Goal: Book appointment/travel/reservation

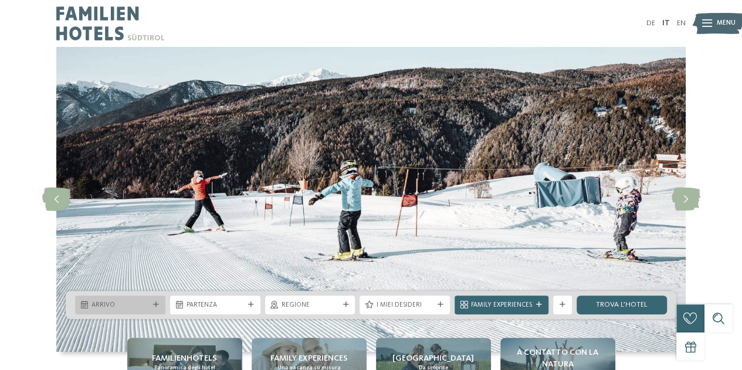
click at [160, 304] on div at bounding box center [155, 305] width 9 height 6
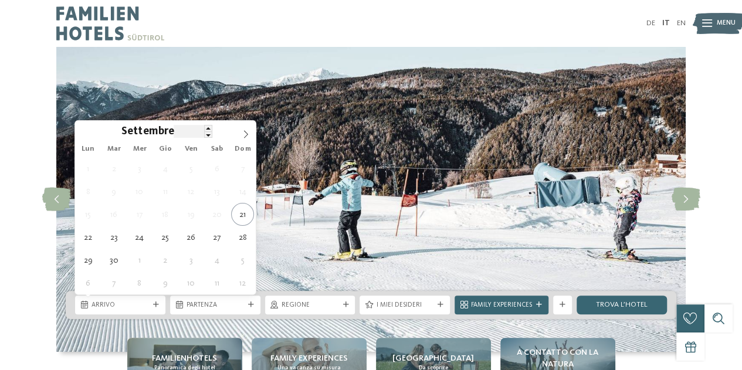
click at [190, 131] on input "****" at bounding box center [193, 131] width 39 height 12
click at [250, 131] on span at bounding box center [246, 131] width 20 height 20
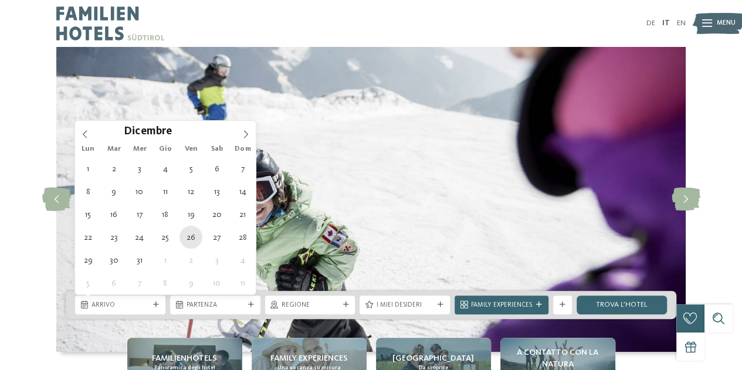
type div "26.12.2025"
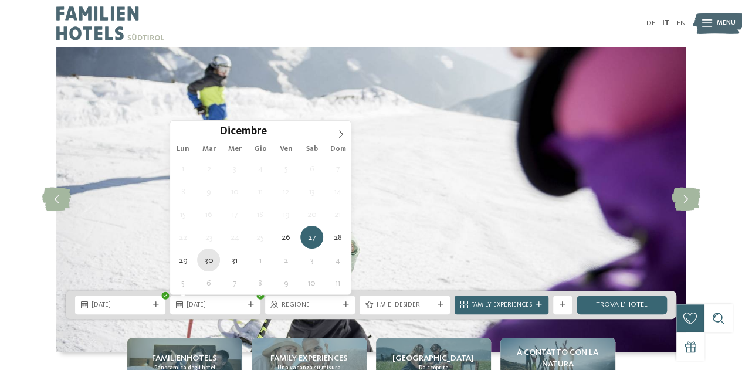
type div "30.12.2025"
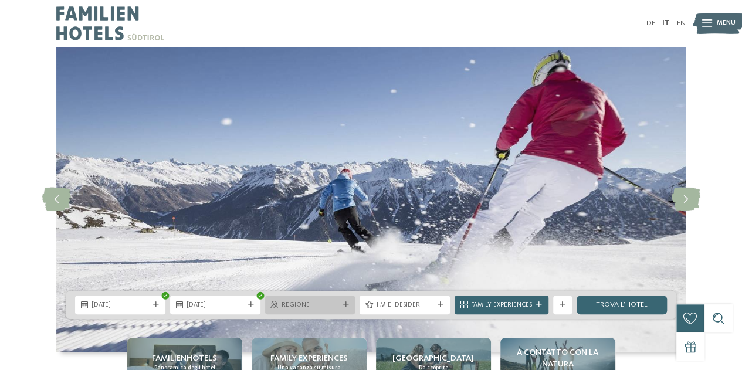
click at [303, 313] on div "Regione" at bounding box center [310, 305] width 90 height 19
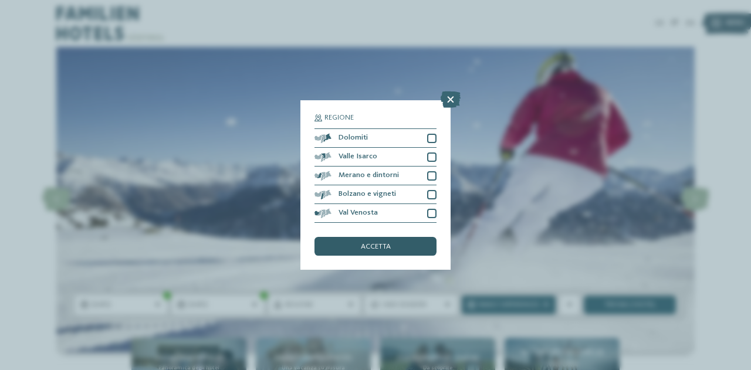
click at [354, 243] on div "accetta" at bounding box center [375, 246] width 122 height 19
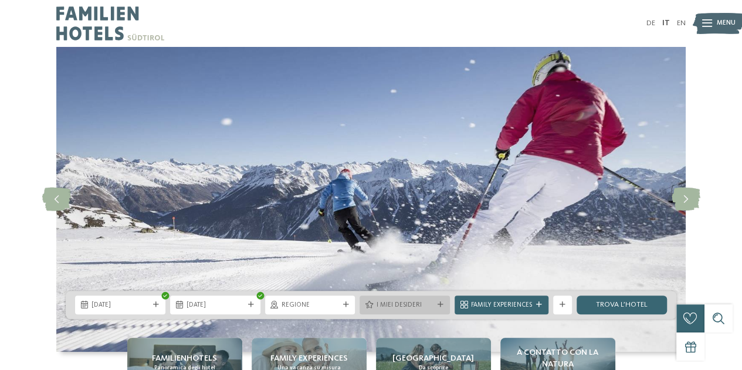
click at [416, 303] on span "I miei desideri" at bounding box center [404, 305] width 57 height 9
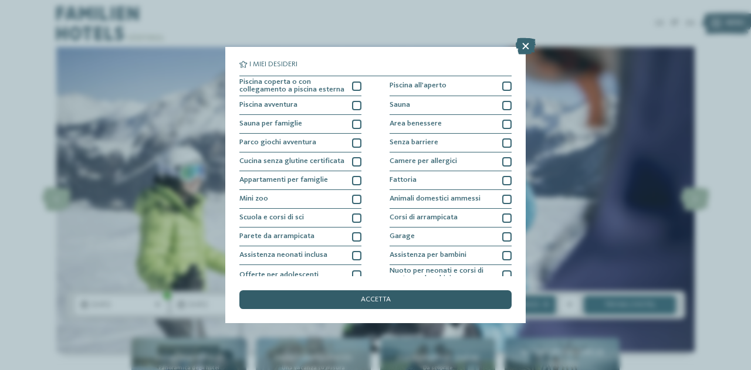
click at [396, 301] on div "accetta" at bounding box center [375, 299] width 272 height 19
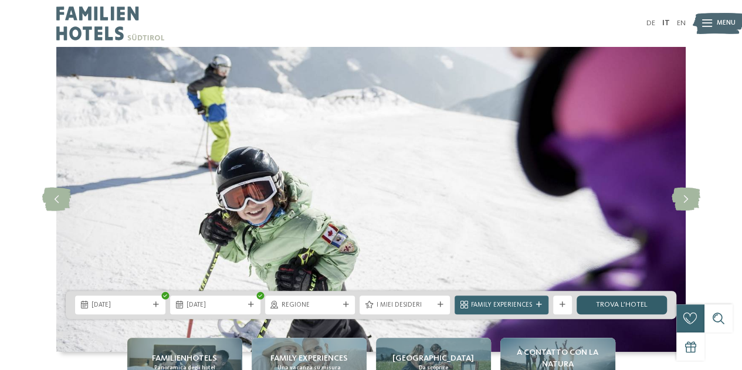
click at [615, 307] on link "trova l’hotel" at bounding box center [622, 305] width 90 height 19
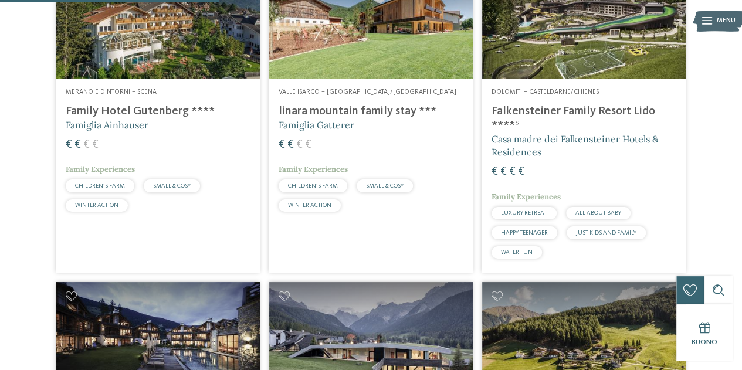
scroll to position [642, 0]
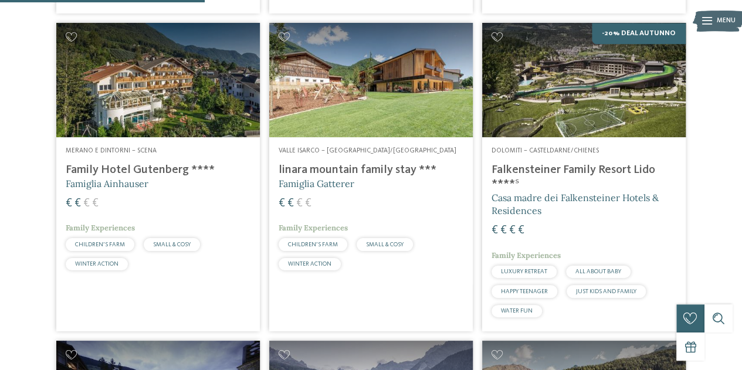
click at [393, 168] on h4 "linara mountain family stay ***" at bounding box center [371, 170] width 185 height 14
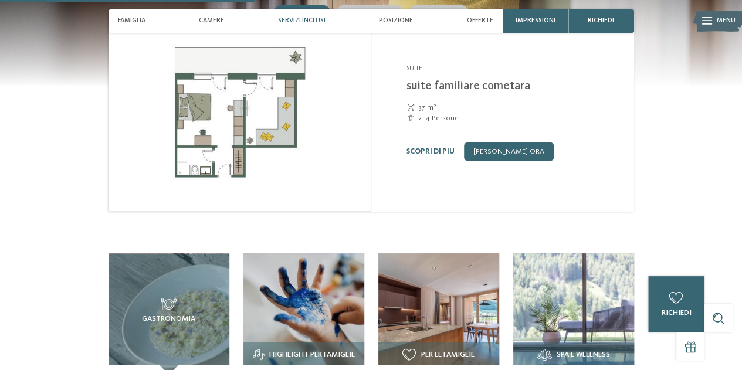
scroll to position [1114, 0]
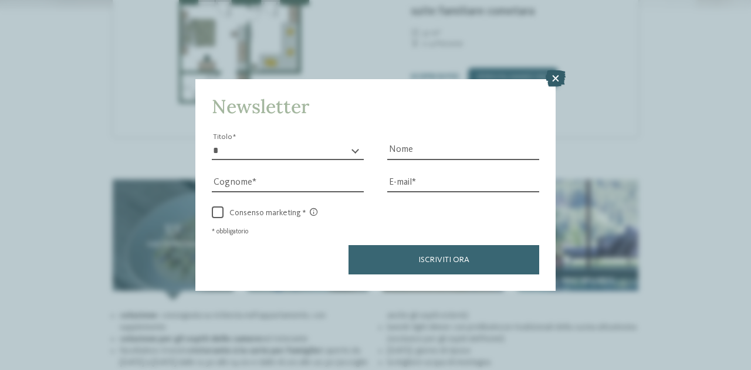
click at [552, 76] on icon at bounding box center [555, 78] width 20 height 16
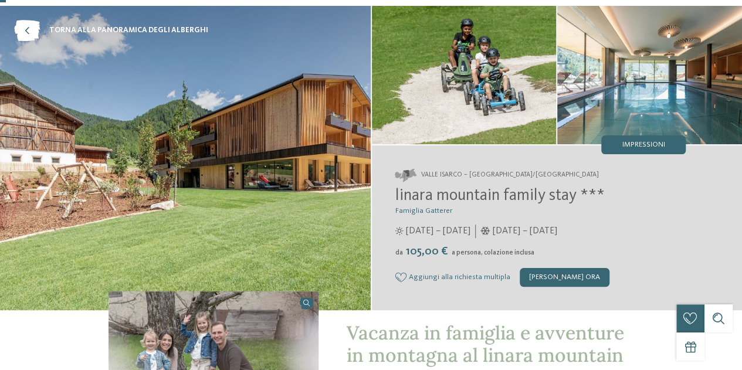
scroll to position [0, 0]
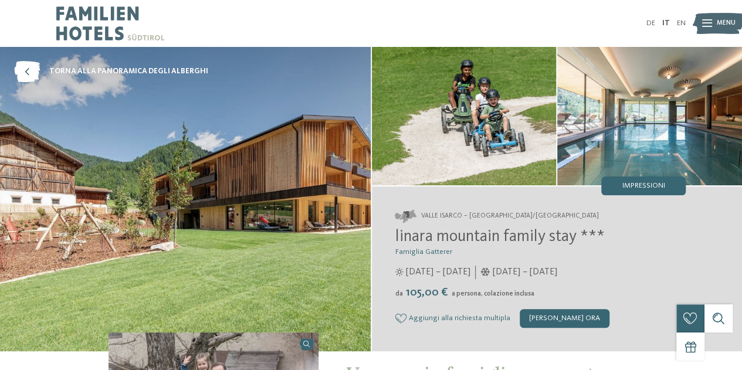
click at [103, 29] on img at bounding box center [110, 23] width 108 height 47
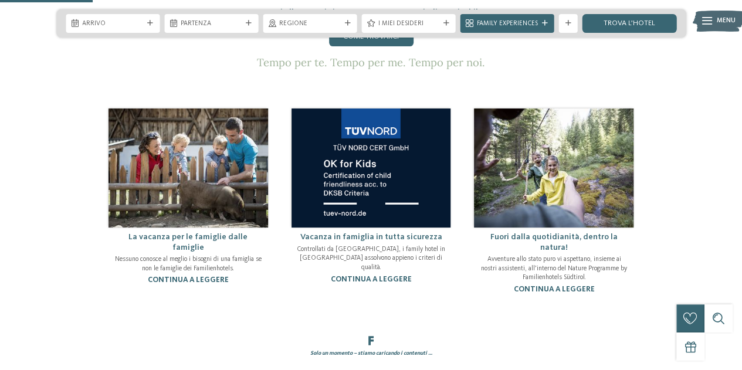
scroll to position [587, 0]
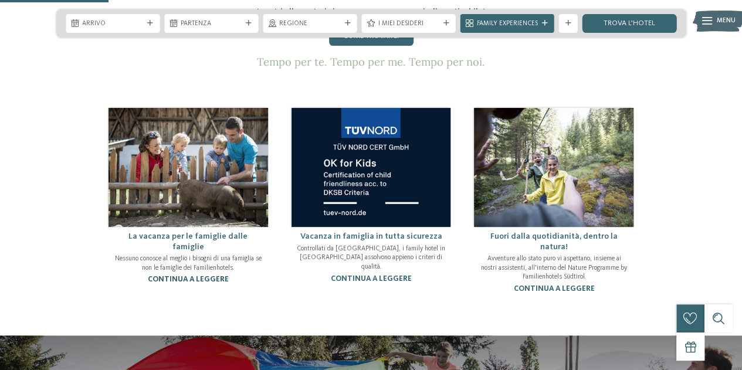
click at [208, 276] on link "continua a leggere" at bounding box center [188, 280] width 81 height 8
